Goal: Task Accomplishment & Management: Complete application form

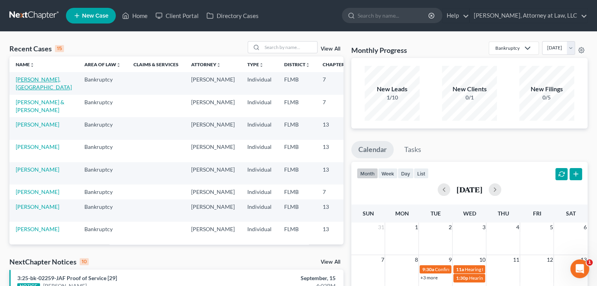
click at [28, 80] on link "[PERSON_NAME], [GEOGRAPHIC_DATA]" at bounding box center [44, 83] width 56 height 15
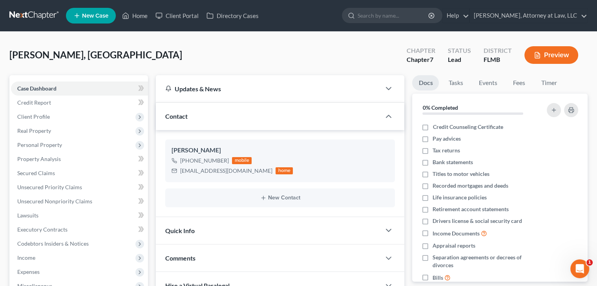
click at [152, 159] on div "Updates & News × District Notes Take a look at NextChapter's District Notes to …" at bounding box center [280, 272] width 256 height 395
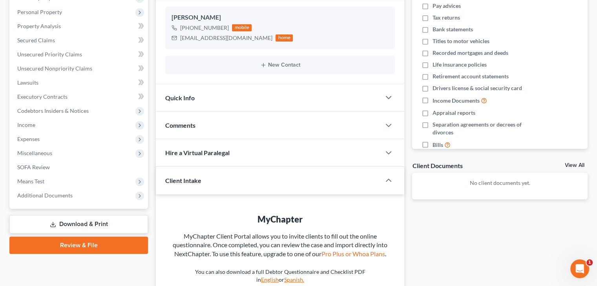
scroll to position [146, 0]
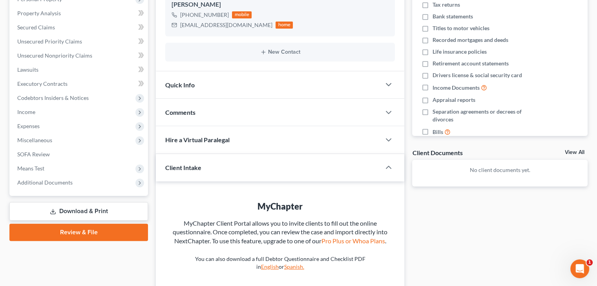
click at [125, 228] on link "Review & File" at bounding box center [78, 232] width 139 height 17
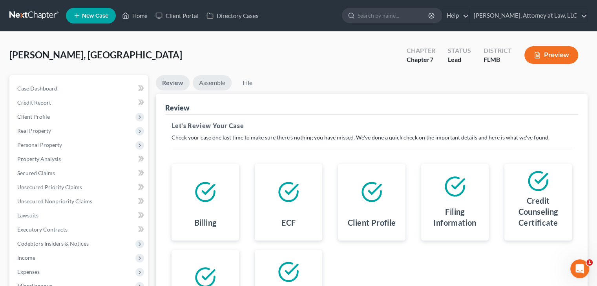
click at [221, 87] on link "Assemble" at bounding box center [212, 82] width 39 height 15
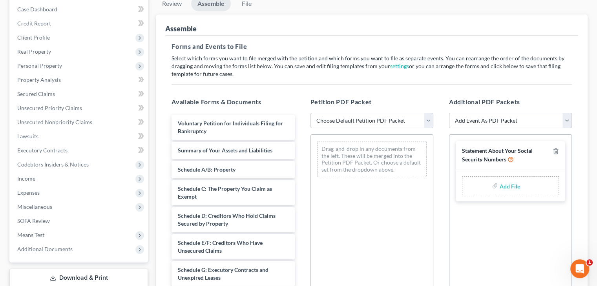
scroll to position [97, 0]
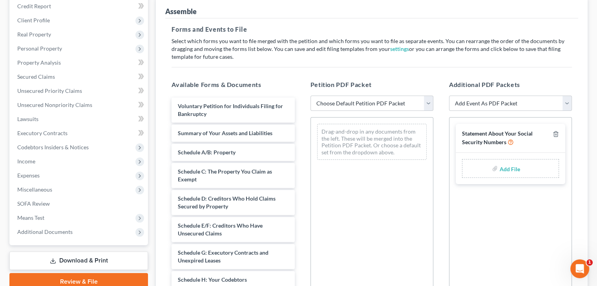
click at [330, 121] on div "Drag-and-drop in any documents from the left. These will be merged into the Pet…" at bounding box center [372, 142] width 122 height 49
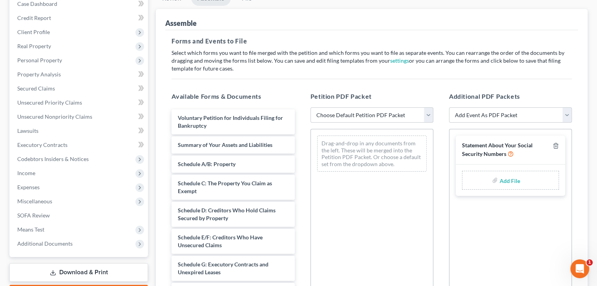
scroll to position [83, 0]
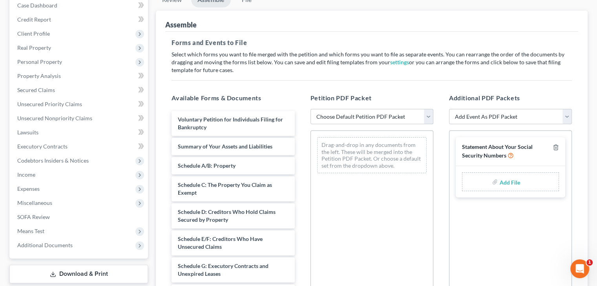
click at [330, 121] on select "Choose Default Petition PDF Packet Complete Bankruptcy Petition (all forms and …" at bounding box center [371, 117] width 123 height 16
select select "0"
click at [310, 109] on select "Choose Default Petition PDF Packet Complete Bankruptcy Petition (all forms and …" at bounding box center [371, 117] width 123 height 16
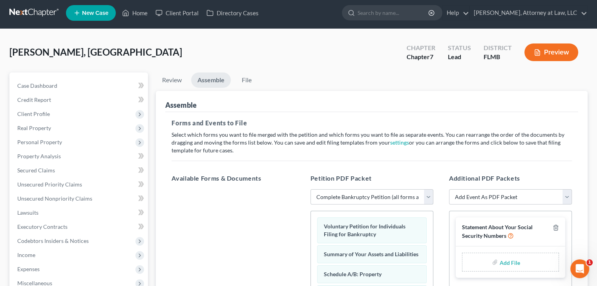
scroll to position [2, 0]
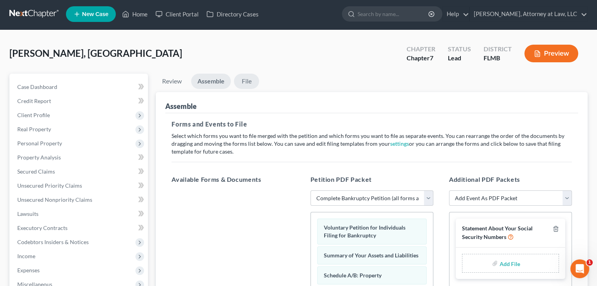
click at [248, 80] on link "File" at bounding box center [246, 81] width 25 height 15
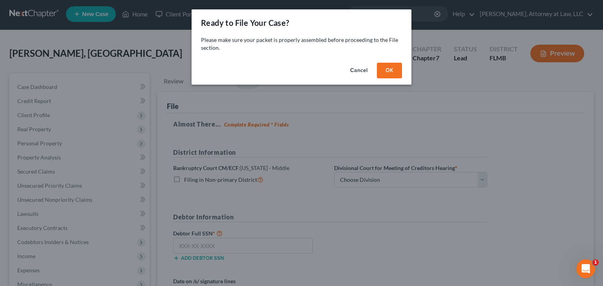
click at [390, 73] on button "OK" at bounding box center [389, 71] width 25 height 16
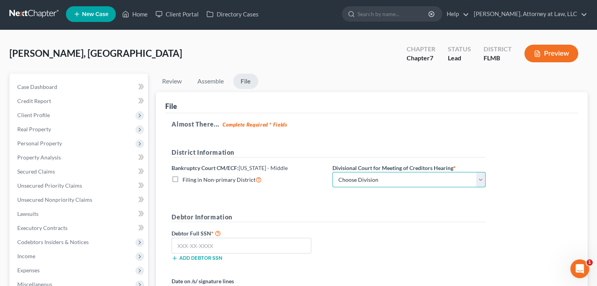
click at [349, 182] on select "Choose Division [GEOGRAPHIC_DATA][PERSON_NAME] [GEOGRAPHIC_DATA] [GEOGRAPHIC_DA…" at bounding box center [408, 180] width 153 height 16
select select "1"
click at [332, 172] on select "Choose Division [GEOGRAPHIC_DATA][PERSON_NAME] [GEOGRAPHIC_DATA] [GEOGRAPHIC_DA…" at bounding box center [408, 180] width 153 height 16
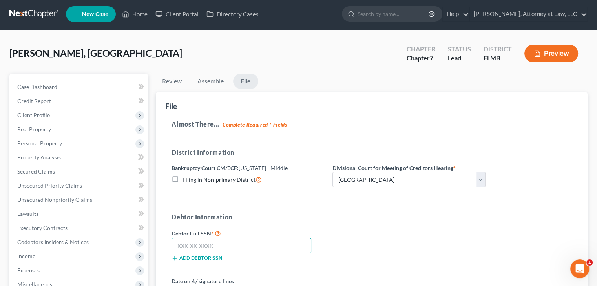
click at [283, 241] on input "text" at bounding box center [242, 246] width 140 height 16
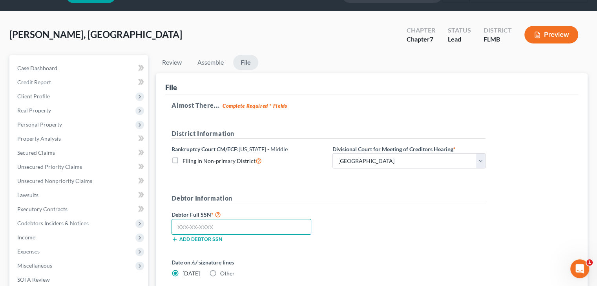
scroll to position [20, 0]
type input "592-36-9919"
click at [349, 254] on form "District Information Bankruptcy Court CM/ECF: [US_STATE] - Middle Filing in Non…" at bounding box center [329, 211] width 314 height 165
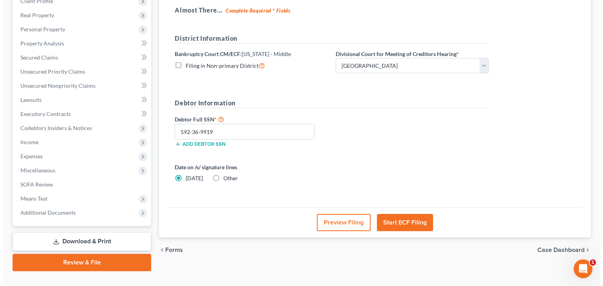
scroll to position [116, 0]
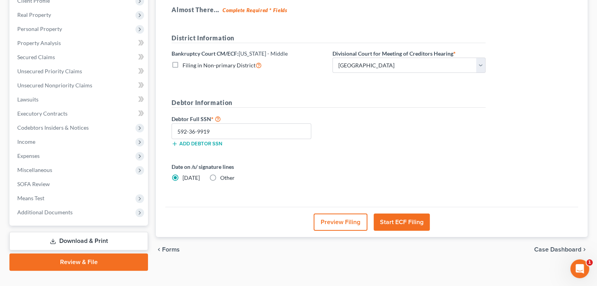
click at [397, 223] on button "Start ECF Filing" at bounding box center [402, 222] width 56 height 17
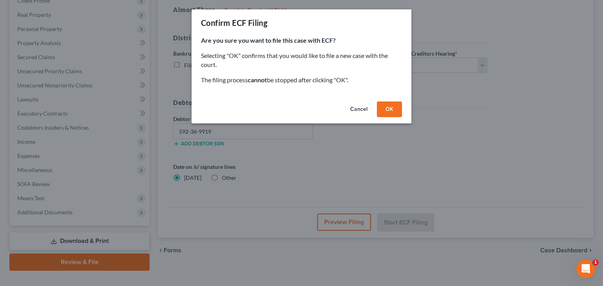
click at [392, 109] on button "OK" at bounding box center [389, 110] width 25 height 16
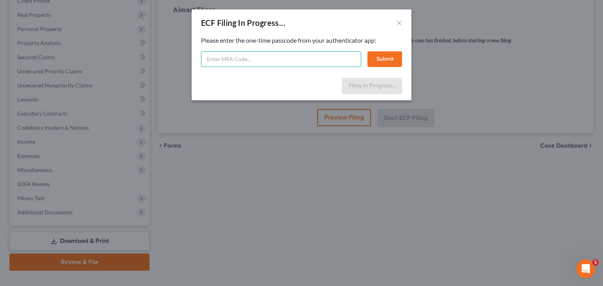
click at [325, 55] on input "text" at bounding box center [281, 59] width 160 height 16
type input "9"
type input "274775"
click at [395, 58] on button "Submit" at bounding box center [384, 59] width 35 height 16
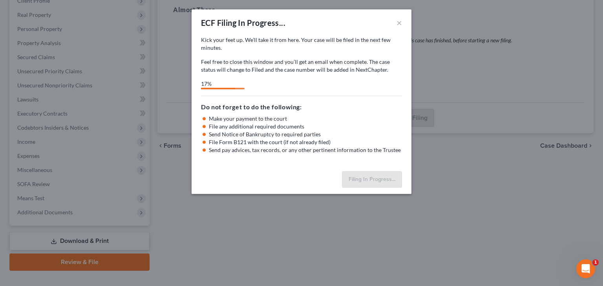
select select "1"
